Goal: Entertainment & Leisure: Consume media (video, audio)

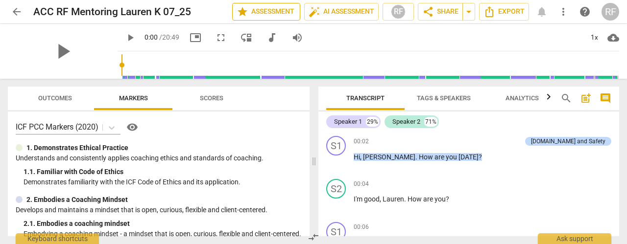
scroll to position [276, 0]
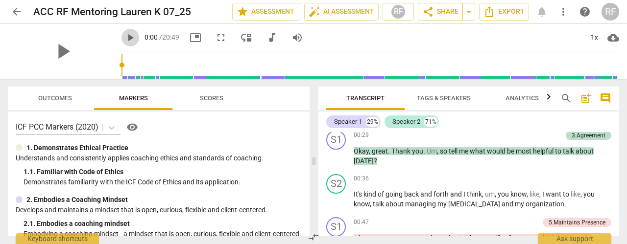
click at [124, 35] on span "play_arrow" at bounding box center [130, 38] width 12 height 12
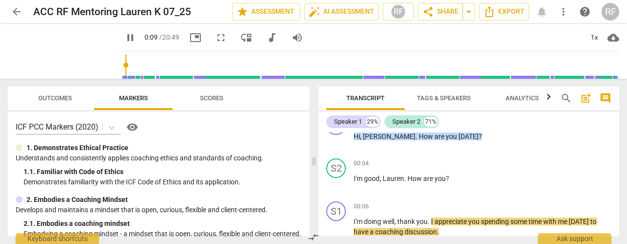
drag, startPoint x: 118, startPoint y: 35, endPoint x: 233, endPoint y: 59, distance: 117.6
click at [233, 59] on div "pause 0:09 / 20:49 picture_in_picture fullscreen move_down audiotrack volume_up…" at bounding box center [369, 51] width 502 height 55
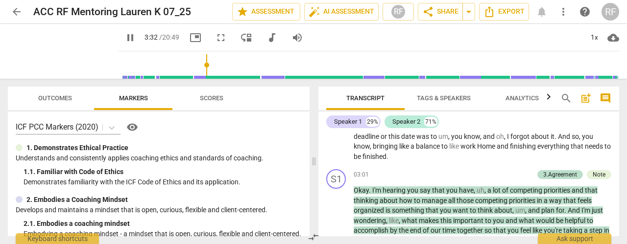
scroll to position [786, 0]
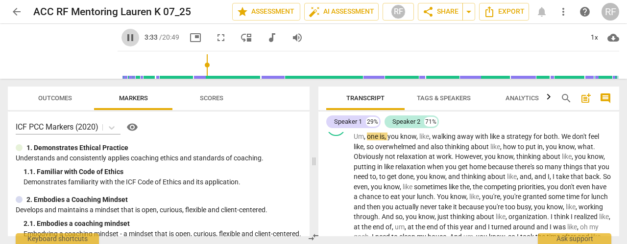
click at [124, 36] on span "pause" at bounding box center [130, 38] width 12 height 12
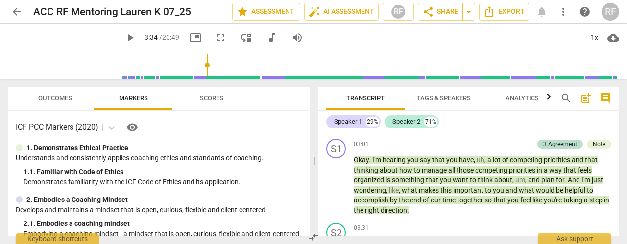
drag, startPoint x: 598, startPoint y: 144, endPoint x: 626, endPoint y: 158, distance: 32.0
click at [598, 144] on div "Note" at bounding box center [599, 144] width 13 height 9
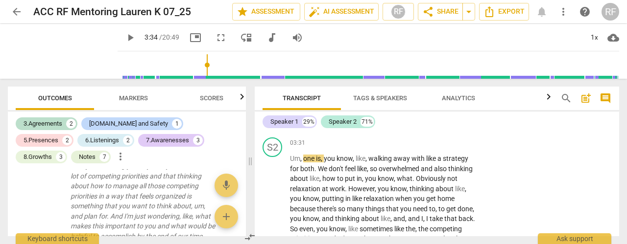
scroll to position [916, 0]
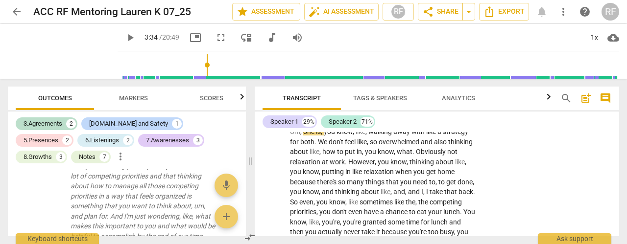
drag, startPoint x: 615, startPoint y: 156, endPoint x: 615, endPoint y: 151, distance: 5.4
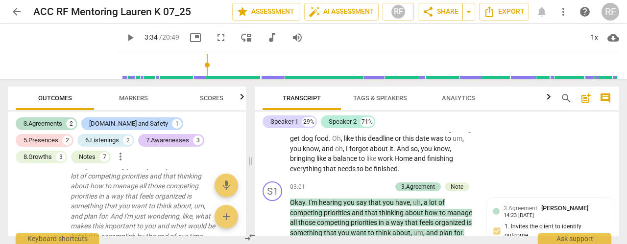
scroll to position [835, 0]
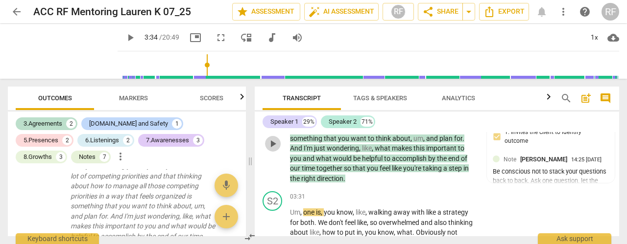
click at [273, 142] on span "play_arrow" at bounding box center [273, 144] width 12 height 12
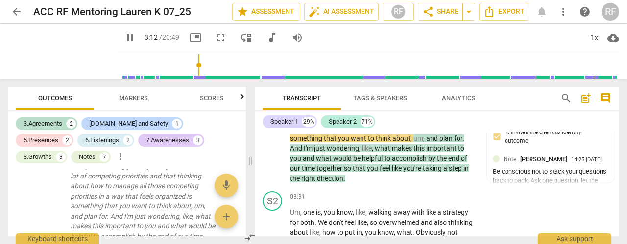
click at [459, 121] on div "Speaker 1 29% Speaker 2 71%" at bounding box center [437, 122] width 349 height 17
click at [619, 158] on div "Transcript Tags & Speakers Analytics search post_add comment Speaker 1 29% Spea…" at bounding box center [439, 162] width 376 height 166
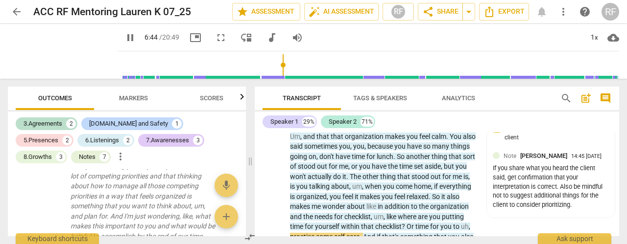
scroll to position [1377, 0]
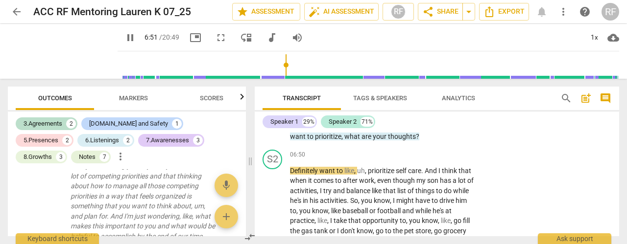
click at [124, 38] on span "pause" at bounding box center [130, 38] width 12 height 12
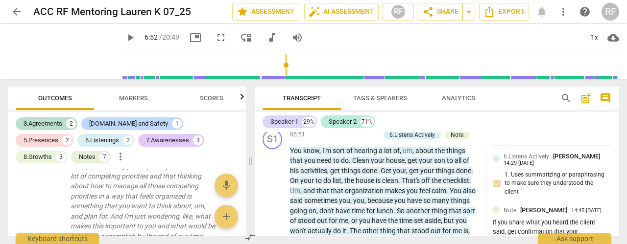
scroll to position [1280, 0]
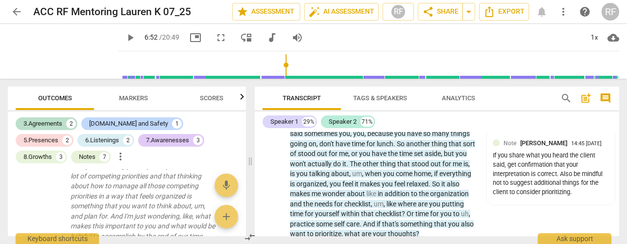
click at [620, 168] on div "Transcript Tags & Speakers Analytics search post_add comment Speaker 1 29% Spea…" at bounding box center [439, 162] width 376 height 166
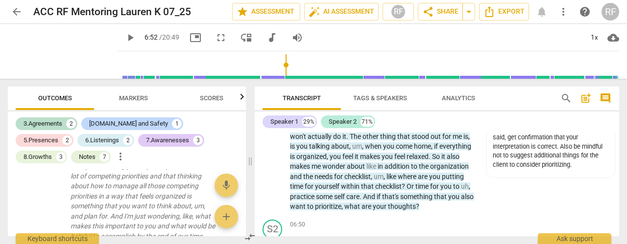
scroll to position [1321, 0]
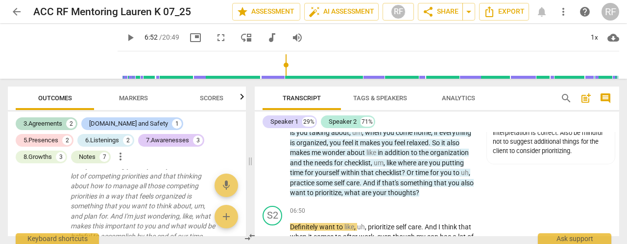
click at [621, 168] on div "Transcript Tags & Speakers Analytics search post_add comment Speaker 1 29% Spea…" at bounding box center [439, 162] width 376 height 166
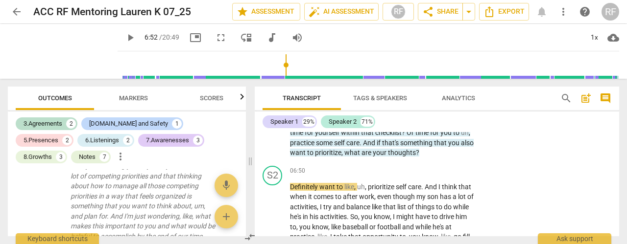
scroll to position [1374, 0]
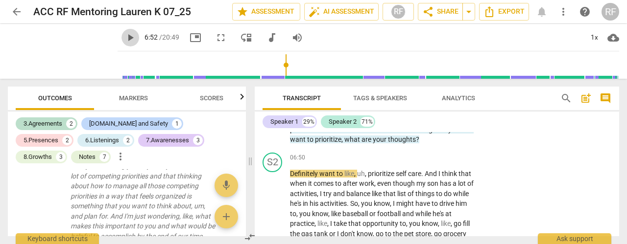
click at [124, 39] on span "play_arrow" at bounding box center [130, 38] width 12 height 12
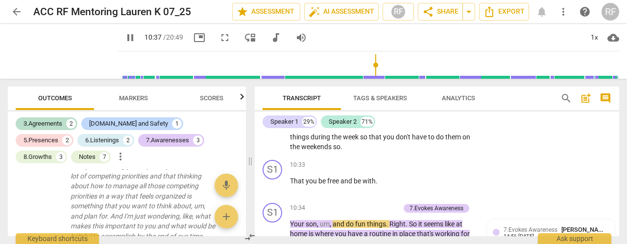
scroll to position [2045, 0]
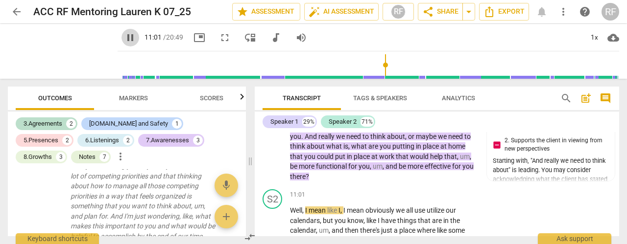
click at [124, 33] on span "pause" at bounding box center [130, 38] width 12 height 12
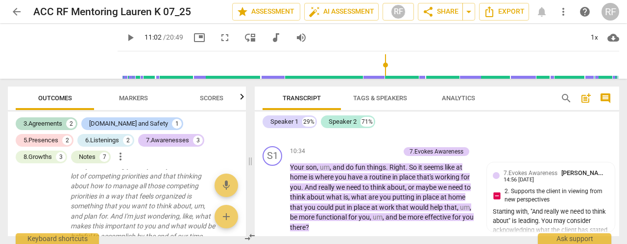
scroll to position [2048, 0]
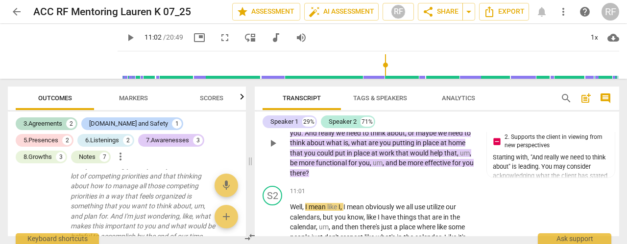
drag, startPoint x: 615, startPoint y: 184, endPoint x: 615, endPoint y: 189, distance: 5.4
click at [615, 183] on div "S1 play_arrow pause 10:34 + Add competency 7.Evokes Awareness keyboard_arrow_ri…" at bounding box center [437, 135] width 364 height 95
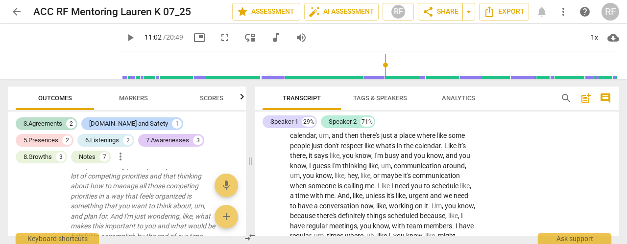
scroll to position [2323, 0]
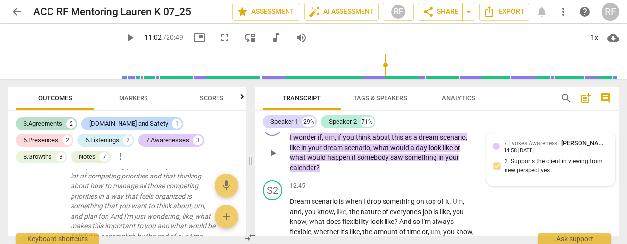
click at [564, 180] on div "7.Evokes Awareness [PERSON_NAME] 14:58 [DATE] 2. Supports the client in viewing…" at bounding box center [551, 160] width 116 height 42
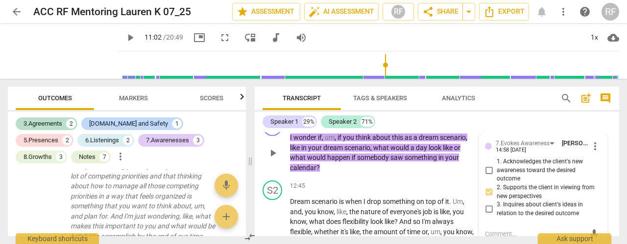
scroll to position [2393, 0]
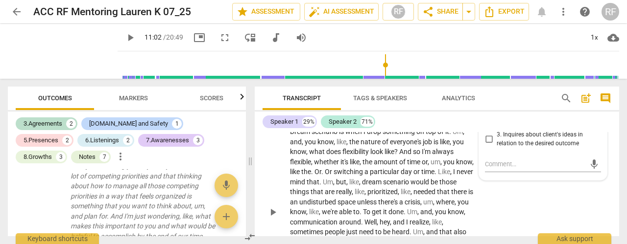
click at [518, 228] on div "S2 play_arrow pause 12:45 + Add competency keyboard_arrow_right Dream scenario …" at bounding box center [437, 204] width 364 height 195
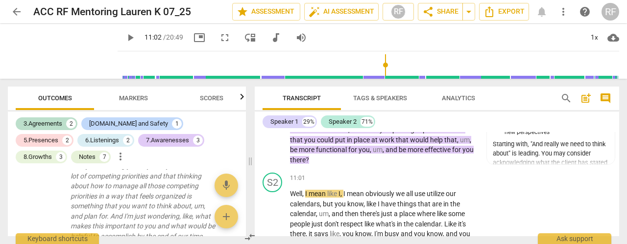
scroll to position [2075, 0]
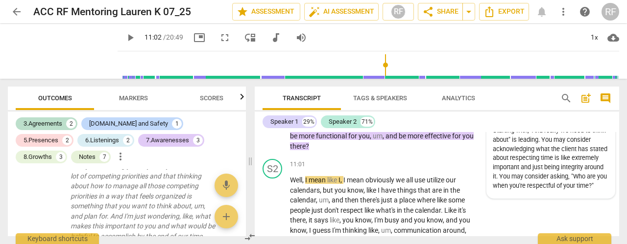
click at [575, 164] on div "Starting with, "And really we need to think about" is leading. You may consider…" at bounding box center [551, 158] width 116 height 64
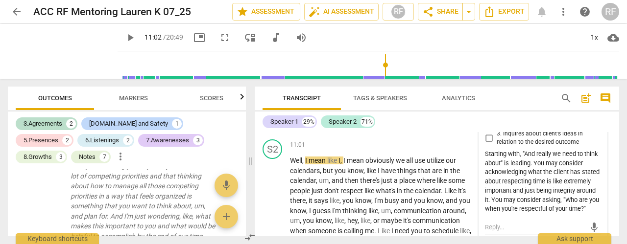
scroll to position [2114, 0]
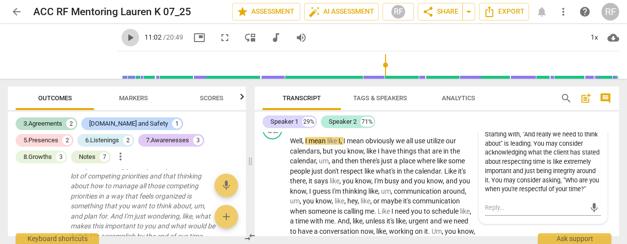
click at [124, 38] on span "play_arrow" at bounding box center [130, 38] width 12 height 12
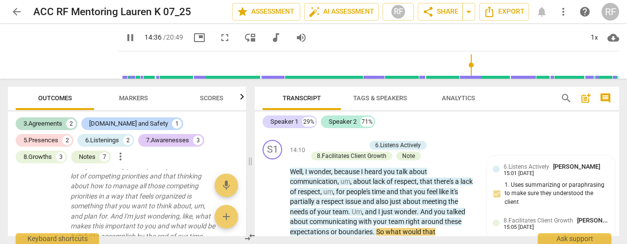
scroll to position [2674, 0]
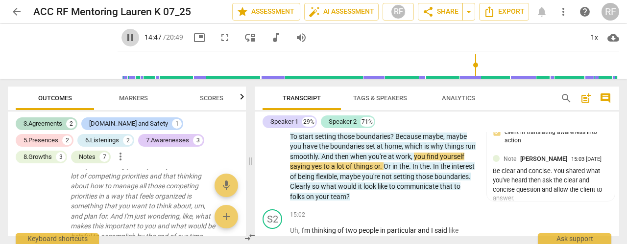
click at [124, 35] on span "pause" at bounding box center [130, 38] width 12 height 12
click at [273, 127] on span "play_arrow" at bounding box center [273, 122] width 12 height 12
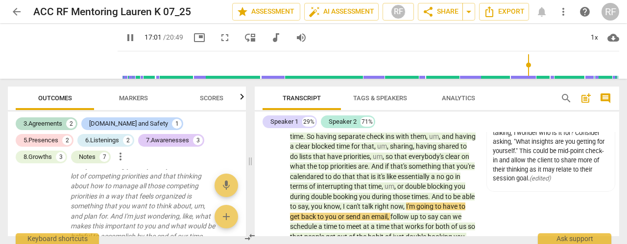
scroll to position [3113, 0]
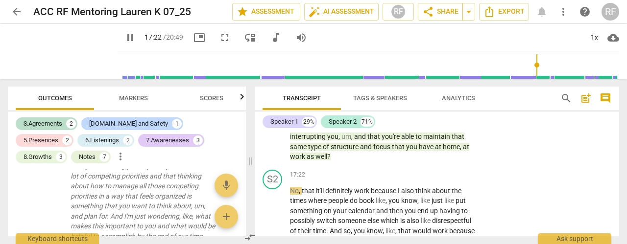
click at [124, 39] on span "pause" at bounding box center [130, 38] width 12 height 12
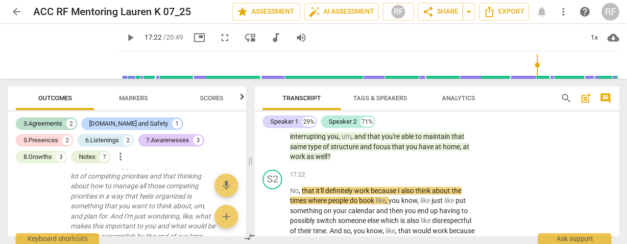
type input "1043"
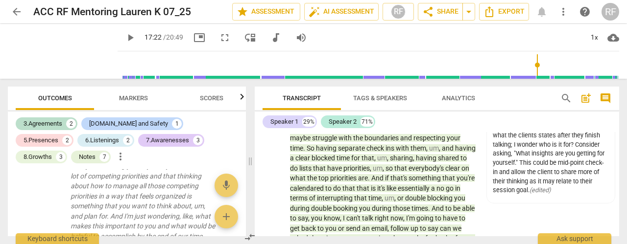
scroll to position [3005, 0]
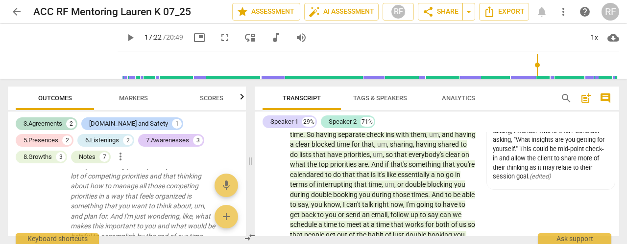
click at [124, 37] on span "play_arrow" at bounding box center [130, 38] width 12 height 12
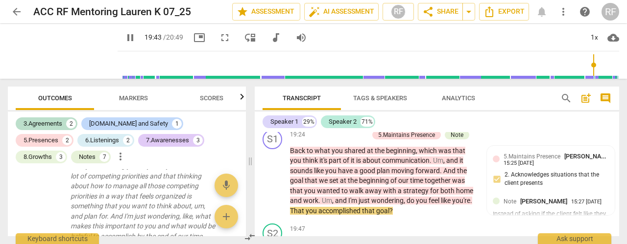
scroll to position [3642, 0]
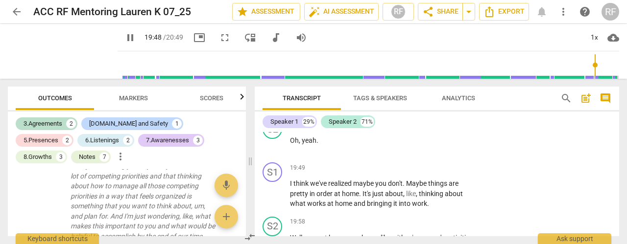
click at [124, 38] on span "pause" at bounding box center [130, 38] width 12 height 12
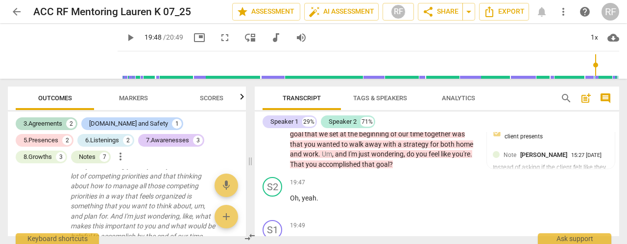
scroll to position [3571, 0]
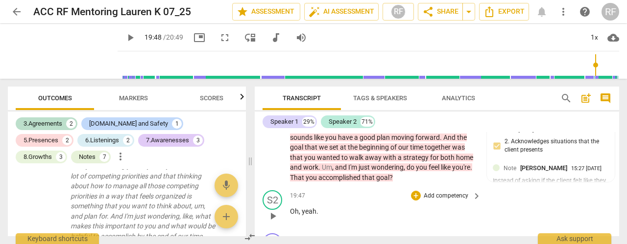
click at [601, 219] on div "S2 play_arrow pause 19:47 + Add competency keyboard_arrow_right Oh , yeah ." at bounding box center [437, 208] width 364 height 43
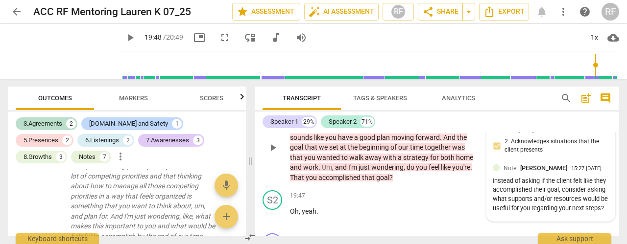
click at [581, 207] on div "Instead of asking if the client felt like they accomplished their goal, conside…" at bounding box center [551, 195] width 116 height 37
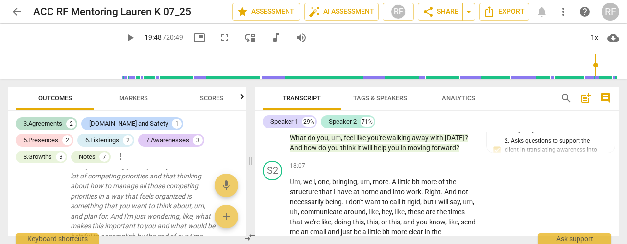
scroll to position [3328, 0]
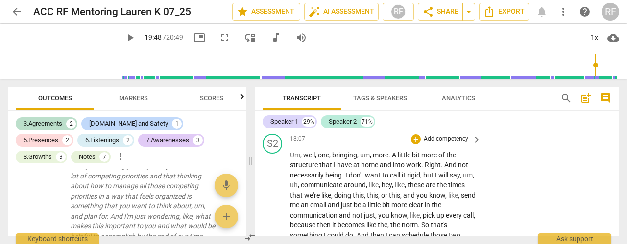
click at [560, 169] on div "S2 play_arrow pause 18:07 + Add competency keyboard_arrow_right Um , well , one…" at bounding box center [437, 232] width 364 height 205
click at [124, 37] on span "play_arrow" at bounding box center [130, 38] width 12 height 12
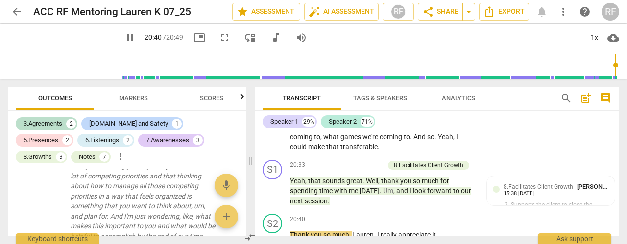
scroll to position [3962, 0]
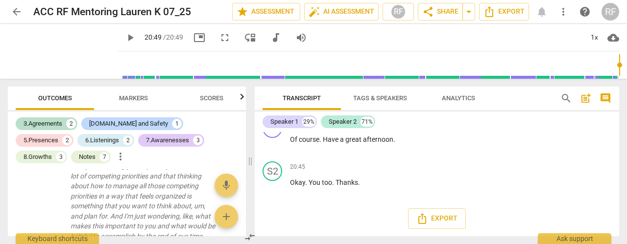
type input "1249"
